Goal: Find contact information: Find contact information

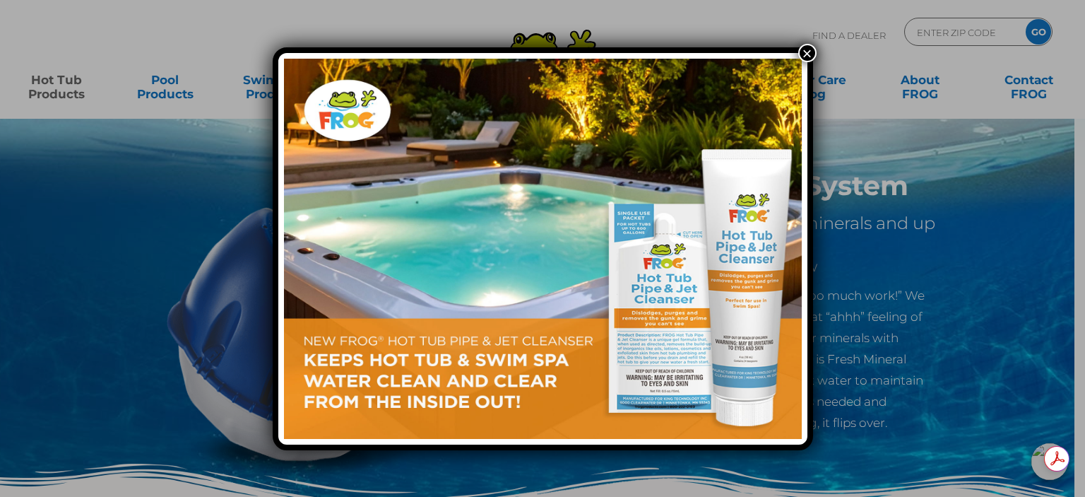
click at [801, 49] on button "×" at bounding box center [807, 53] width 18 height 18
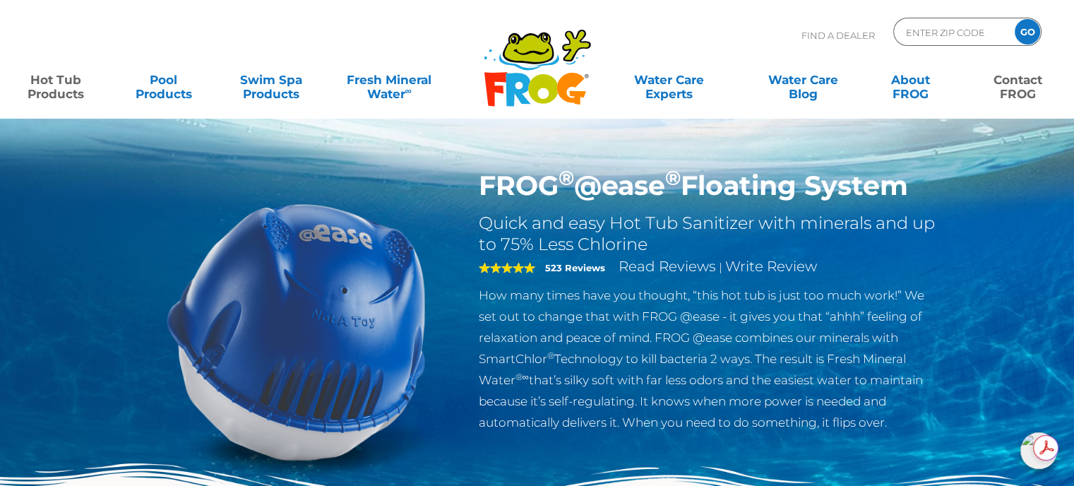
click at [1013, 94] on link "Contact FROG" at bounding box center [1018, 80] width 83 height 28
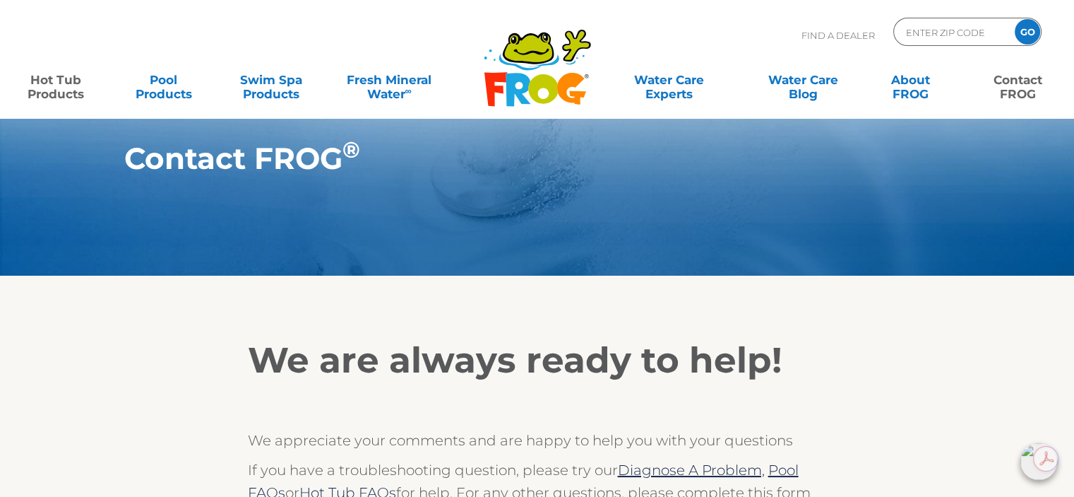
click at [57, 87] on link "Hot Tub Products" at bounding box center [55, 80] width 83 height 28
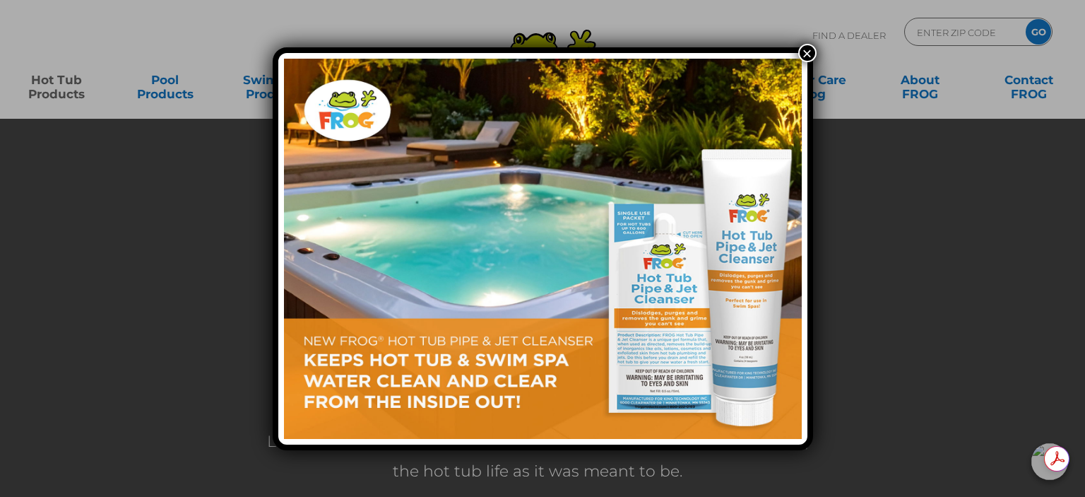
click at [805, 52] on button "×" at bounding box center [807, 53] width 18 height 18
